Goal: Information Seeking & Learning: Learn about a topic

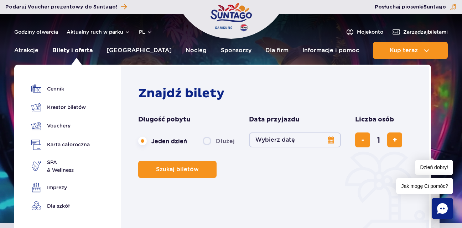
click at [64, 51] on link "Bilety i oferta" at bounding box center [72, 50] width 40 height 17
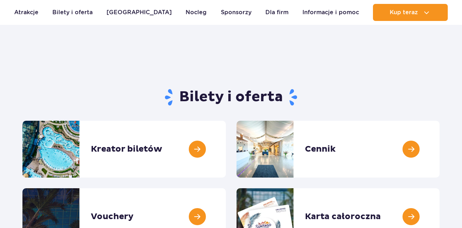
scroll to position [60, 0]
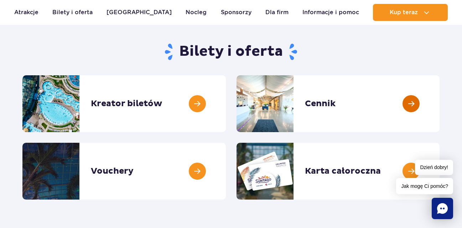
click at [439, 101] on link at bounding box center [439, 103] width 0 height 57
click at [439, 115] on link at bounding box center [439, 103] width 0 height 57
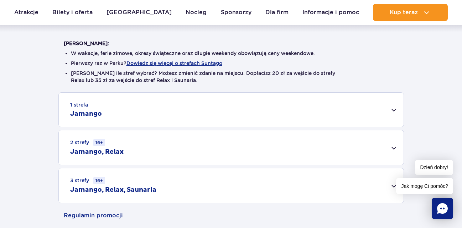
scroll to position [211, 0]
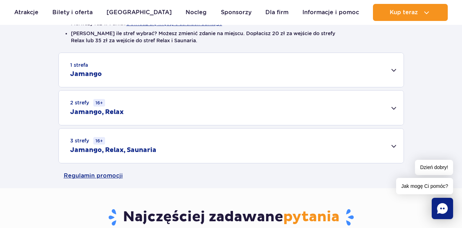
click at [136, 111] on div "2 strefy 16+ Jamango, Relax" at bounding box center [231, 108] width 344 height 35
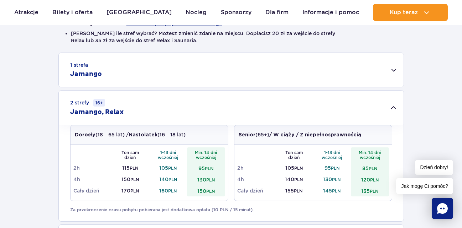
click at [78, 73] on h2 "Jamango" at bounding box center [86, 74] width 32 height 9
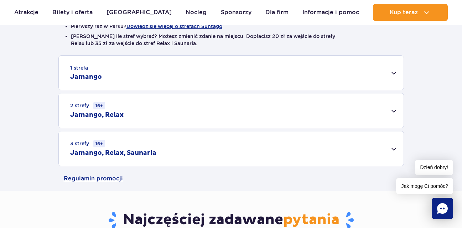
scroll to position [222, 0]
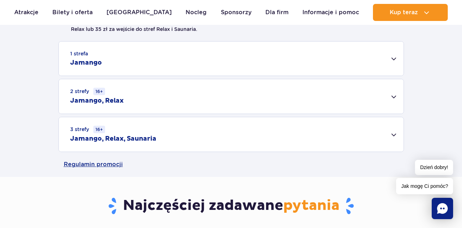
click at [153, 140] on h2 "Jamango, Relax, Saunaria" at bounding box center [113, 139] width 86 height 9
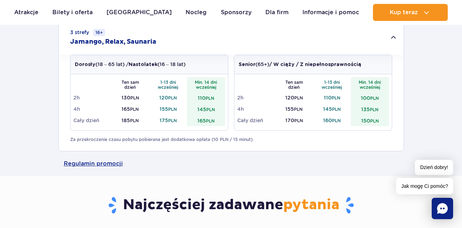
scroll to position [322, 0]
